Goal: Find specific page/section: Find specific page/section

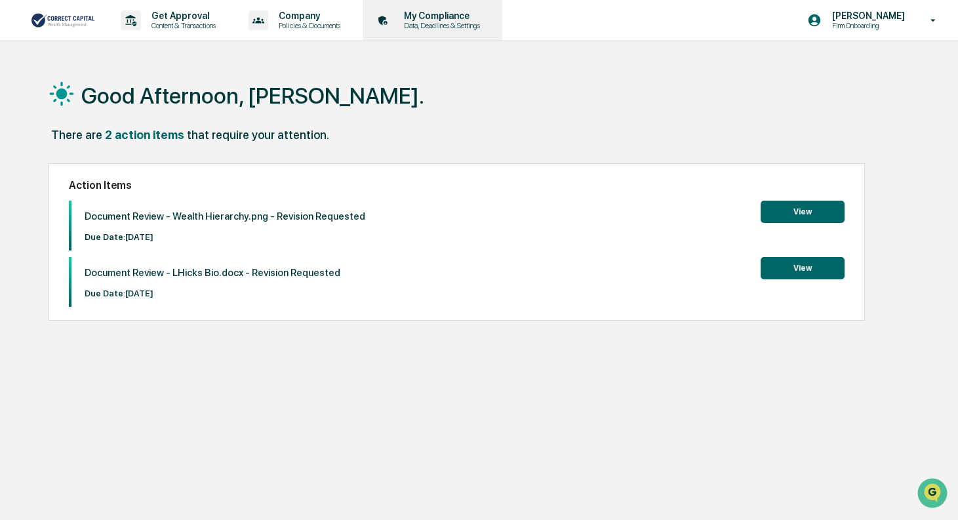
click at [465, 17] on p "My Compliance" at bounding box center [439, 15] width 93 height 10
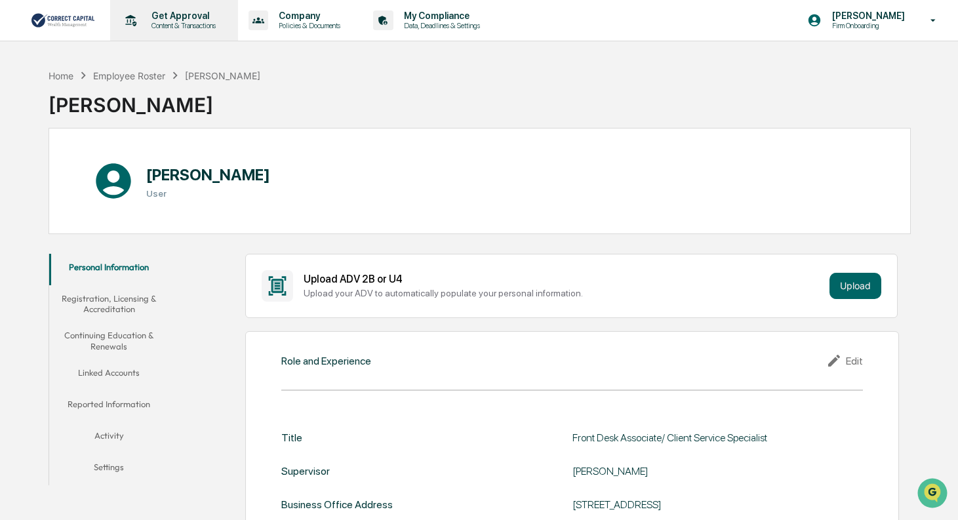
click at [158, 22] on p "Content & Transactions" at bounding box center [181, 25] width 81 height 9
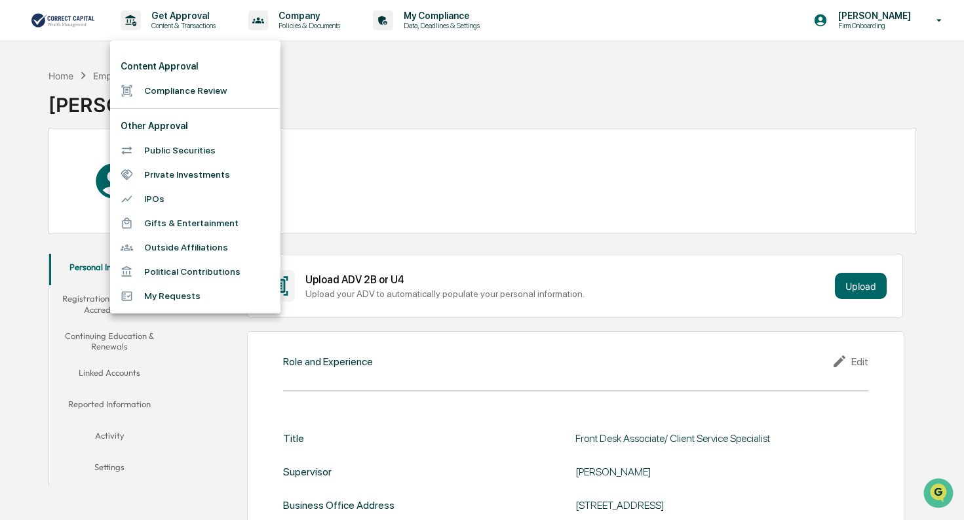
drag, startPoint x: 495, startPoint y: 469, endPoint x: 492, endPoint y: 459, distance: 10.2
click at [495, 469] on div at bounding box center [482, 260] width 964 height 520
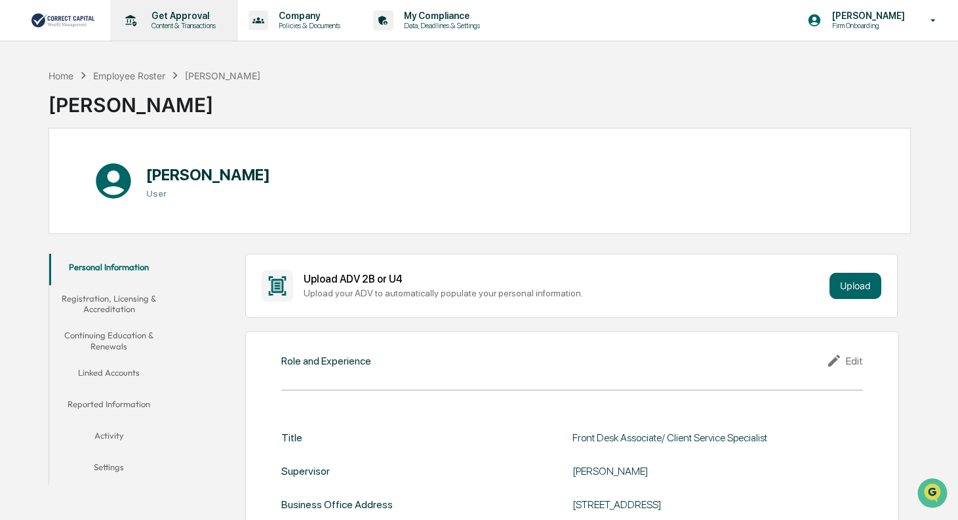
click at [163, 24] on p "Content & Transactions" at bounding box center [181, 25] width 81 height 9
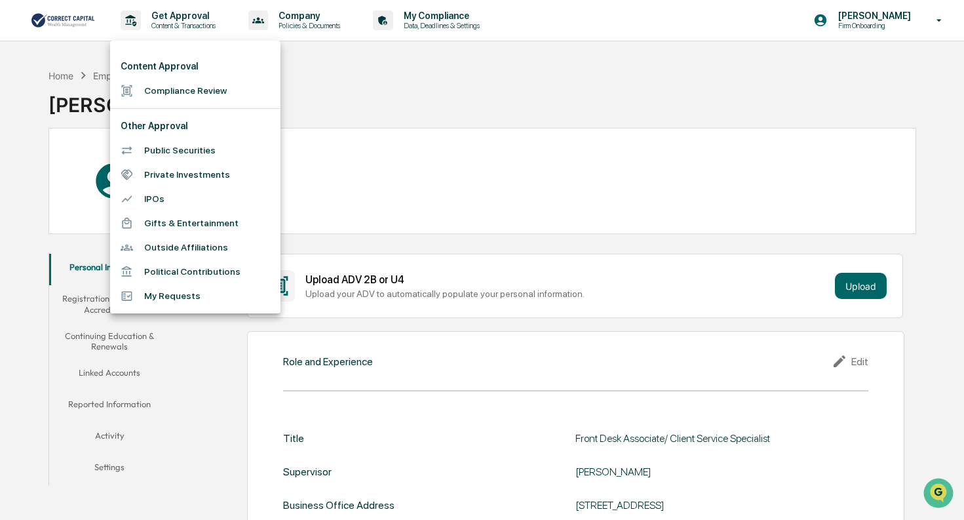
click at [309, 35] on div at bounding box center [482, 260] width 964 height 520
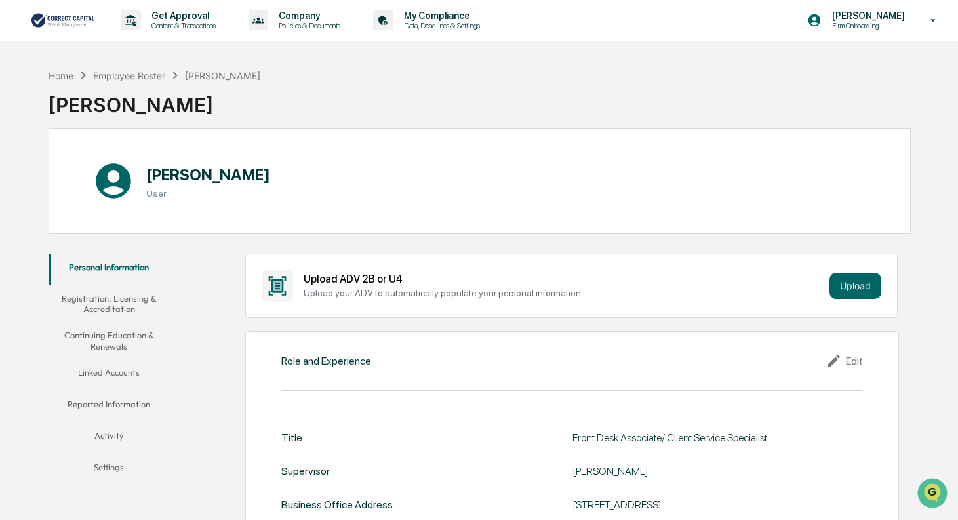
click at [437, 23] on p "Data, Deadlines & Settings" at bounding box center [439, 25] width 93 height 9
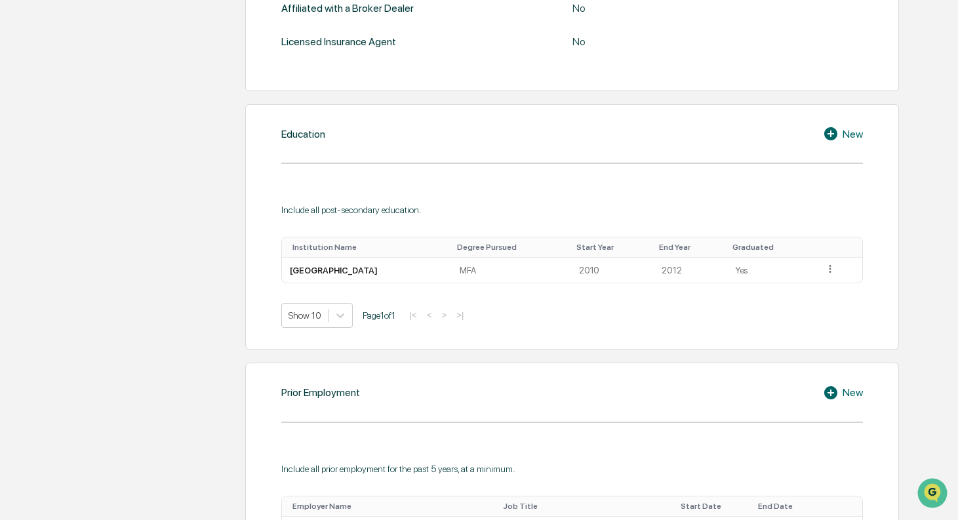
scroll to position [656, 0]
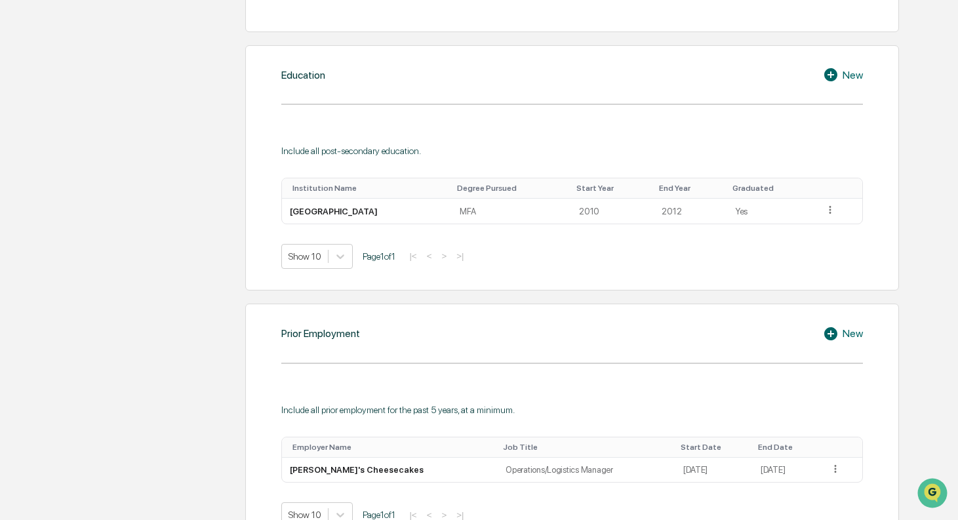
click at [50, 315] on div "Personal Information Registration, Licensing & Accreditation Continuing Educati…" at bounding box center [480, 200] width 862 height 1217
